Goal: Task Accomplishment & Management: Complete application form

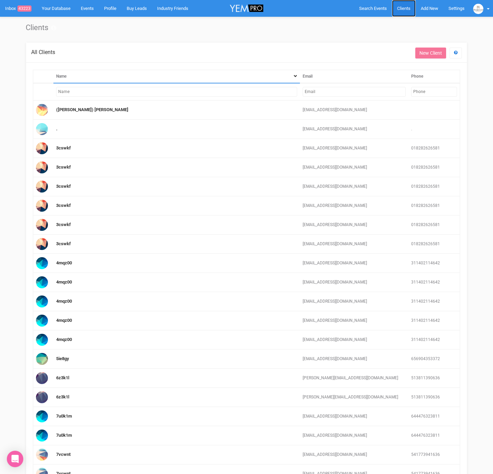
drag, startPoint x: 403, startPoint y: 8, endPoint x: 407, endPoint y: 11, distance: 4.6
click at [403, 8] on span "Clients" at bounding box center [403, 8] width 13 height 5
click at [419, 9] on link "Add New" at bounding box center [429, 8] width 28 height 17
click at [427, 9] on span "Add New" at bounding box center [429, 8] width 17 height 5
click at [418, 60] on link "New Enquiry" at bounding box center [413, 62] width 51 height 13
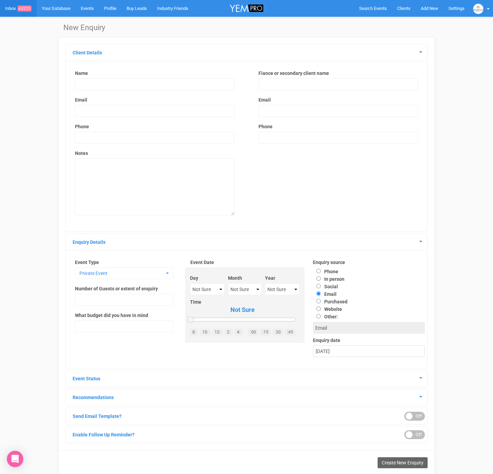
click at [170, 85] on input "text" at bounding box center [154, 84] width 159 height 12
type input "[PERSON_NAME]"
click at [93, 109] on input "email" at bounding box center [154, 111] width 159 height 12
paste input "[PERSON_NAME][EMAIL_ADDRESS][PERSON_NAME][DOMAIN_NAME]"
type input "[PERSON_NAME][EMAIL_ADDRESS][PERSON_NAME][DOMAIN_NAME]"
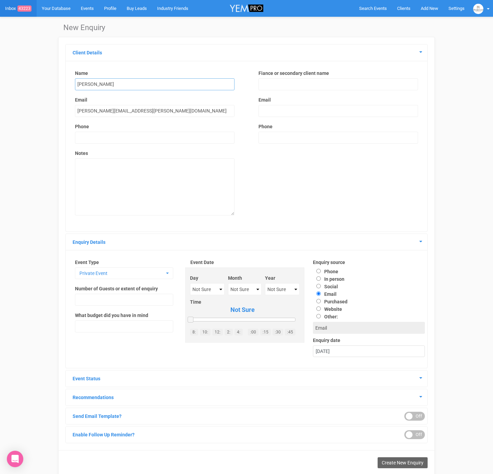
click at [98, 81] on input "[PERSON_NAME]" at bounding box center [154, 84] width 159 height 12
type input "[PERSON_NAME]"
click at [113, 137] on input "text" at bounding box center [154, 138] width 159 height 12
paste input "0466 566 846"
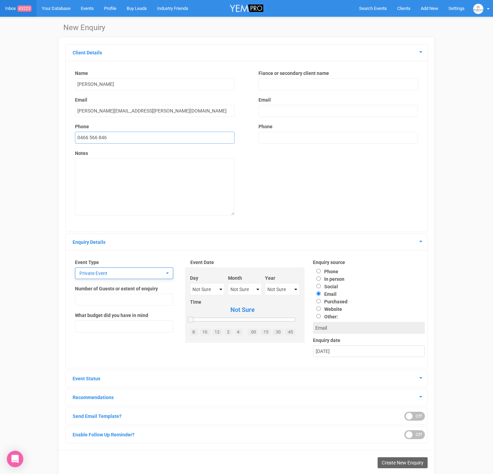
type input "0466 566 846"
click at [152, 270] on span "Private Event" at bounding box center [121, 273] width 85 height 7
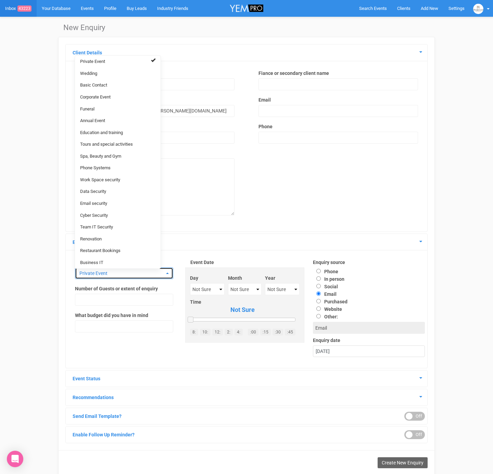
click at [152, 271] on span "Private Event" at bounding box center [121, 273] width 85 height 7
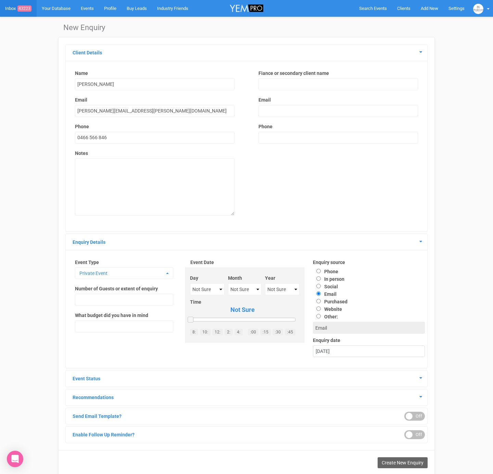
click at [145, 292] on div "Event Type Private Event Private Event Wedding Basic Contact Corporate Event Fu…" at bounding box center [124, 299] width 112 height 80
click at [143, 298] on input "text" at bounding box center [124, 300] width 98 height 12
type input "40-50"
click at [245, 288] on select "Not Sure January February March April May June July August September October No…" at bounding box center [245, 289] width 34 height 12
select select "November"
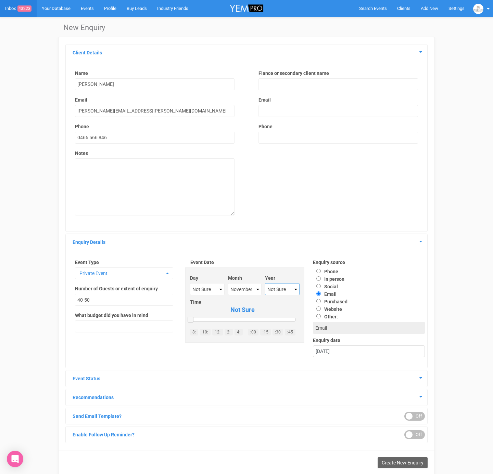
click at [274, 289] on select "Not Sure 2020 2021 2022 2023 2024 2025 2026 2027 2028 2029 2030 2031 2032 2033 …" at bounding box center [282, 289] width 34 height 12
click at [280, 291] on select "Not Sure 2020 2021 2022 2023 2024 2025 2026 2027 2028 2029 2030 2031 2032 2033 …" at bounding box center [282, 289] width 34 height 12
select select "2025"
click at [203, 290] on select "Not Sure 1 2 3 4 5 6 7 8 9 10 11 12 13 14 15 16 17 18 19 20 21 22 23 24 25 26 2…" at bounding box center [207, 289] width 34 height 12
select select "29"
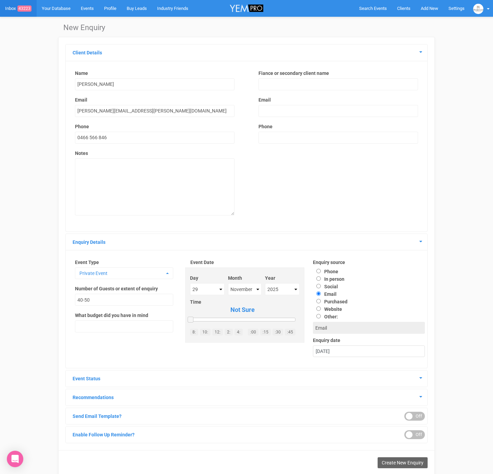
click at [339, 308] on label "Website" at bounding box center [327, 309] width 29 height 5
click at [321, 308] on input "Website" at bounding box center [318, 309] width 4 height 4
radio input "true"
type input "Website"
click at [130, 182] on textarea at bounding box center [154, 186] width 159 height 57
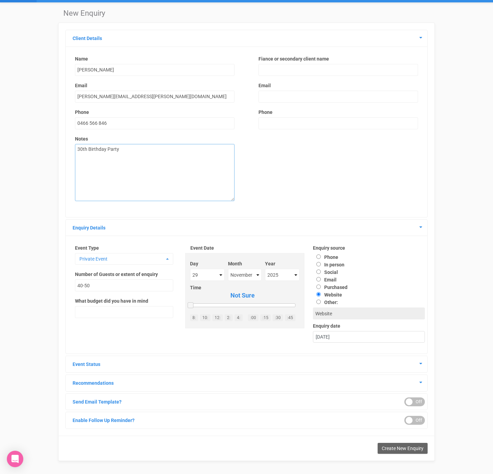
scroll to position [17, 0]
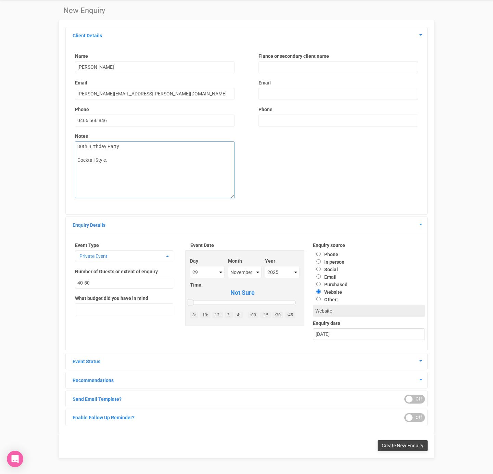
type textarea "30th Birthday Party Cocktail Style."
click at [410, 445] on span "Create New Enquiry" at bounding box center [403, 445] width 42 height 5
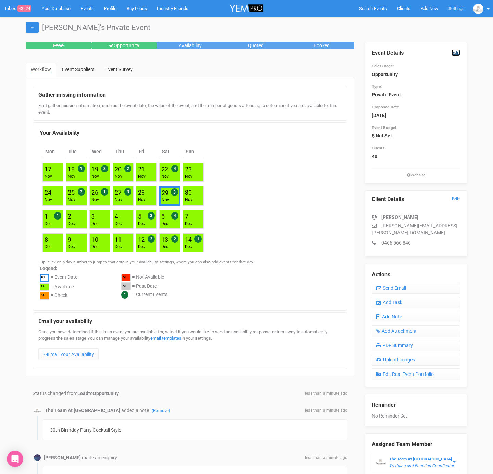
click at [454, 52] on link "Edit" at bounding box center [455, 52] width 9 height 7
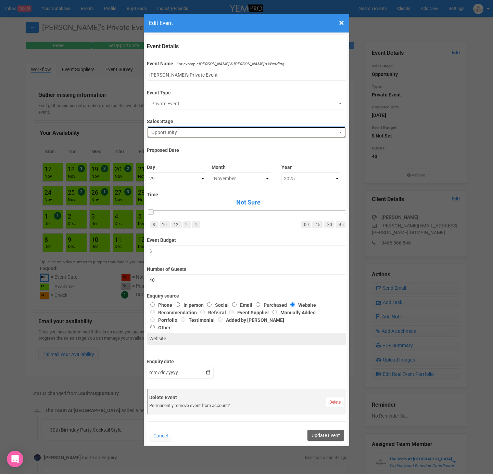
click at [203, 129] on span "Opportunity" at bounding box center [243, 132] width 185 height 7
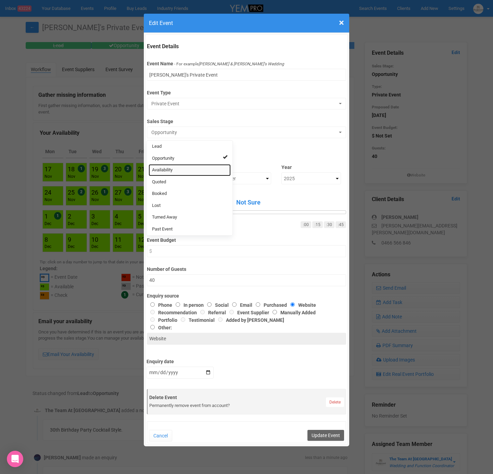
click at [190, 167] on link "Availability" at bounding box center [190, 170] width 82 height 12
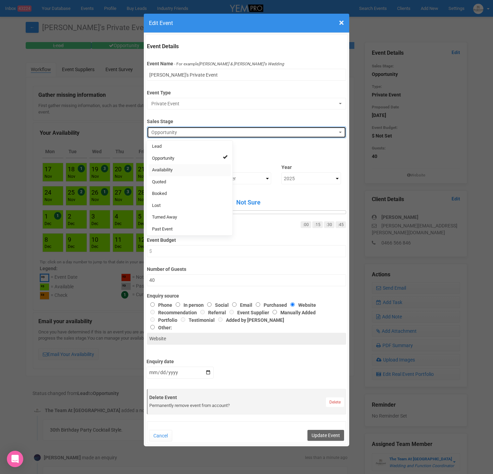
select select "8"
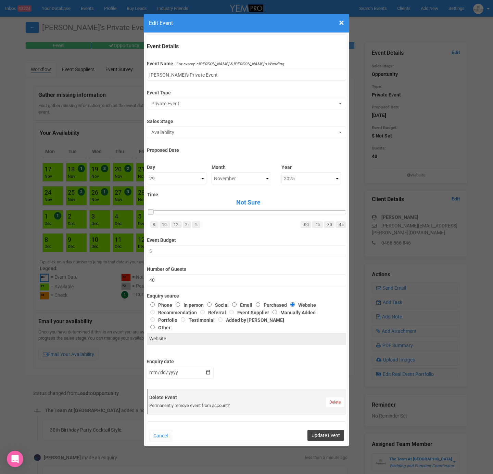
click at [321, 433] on button "Update Event" at bounding box center [325, 435] width 37 height 11
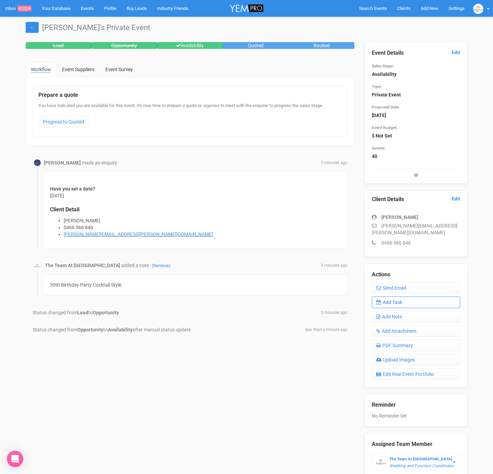
click at [390, 297] on link "Add Task" at bounding box center [416, 303] width 88 height 12
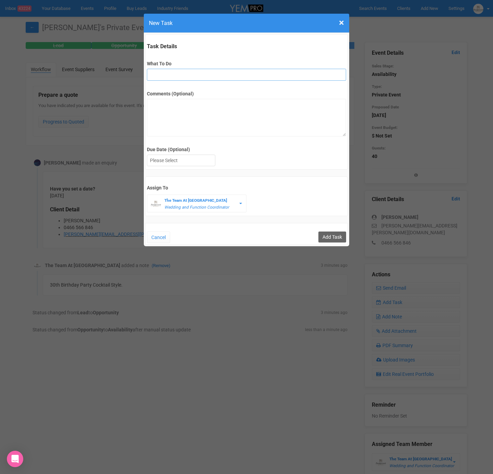
click at [199, 79] on input "What To Do" at bounding box center [246, 75] width 199 height 12
type input "FU"
click at [191, 162] on div at bounding box center [181, 160] width 68 height 11
click at [331, 236] on input "Add Task" at bounding box center [332, 237] width 28 height 11
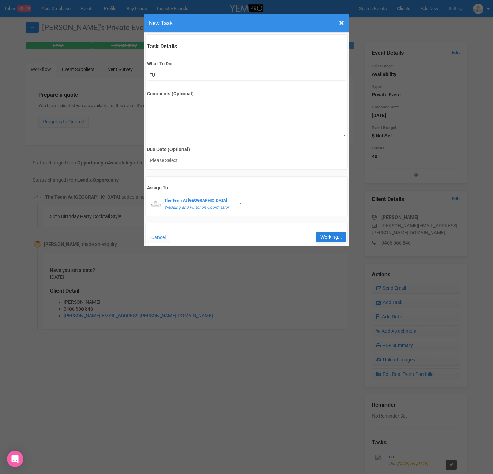
type input "Save"
